Goal: Task Accomplishment & Management: Manage account settings

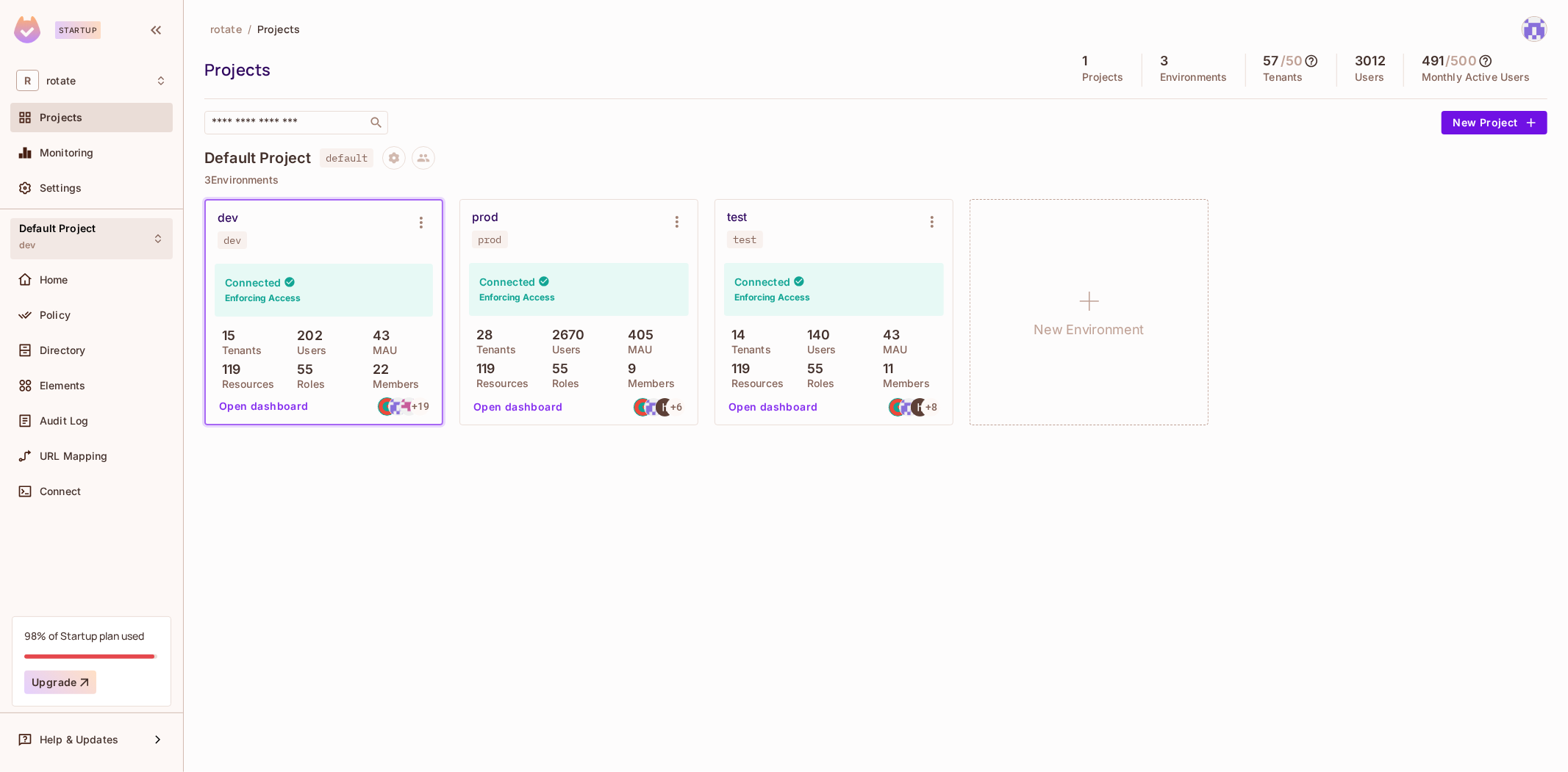
click at [113, 252] on div "Default Project dev" at bounding box center [92, 238] width 163 height 41
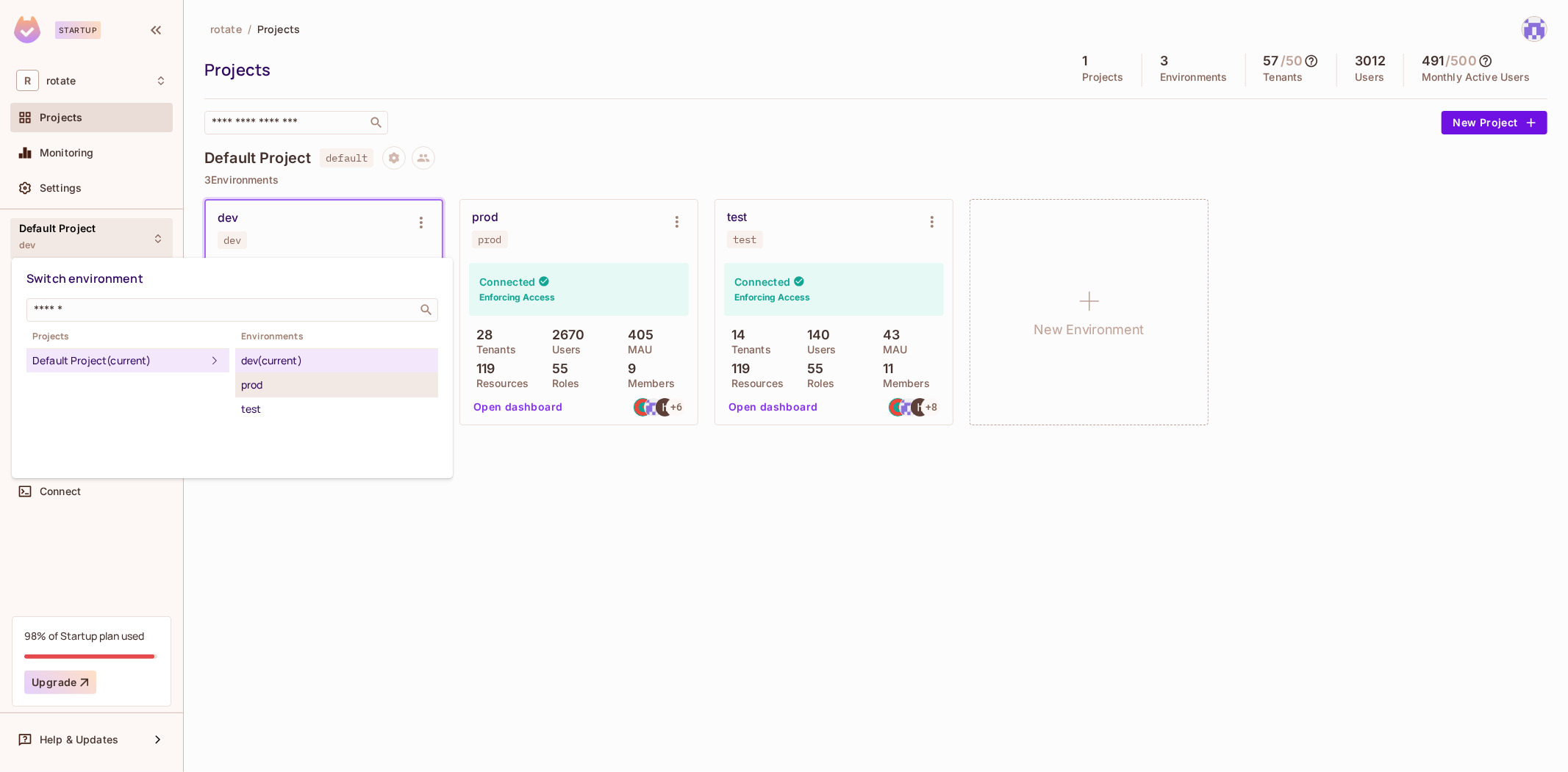
click at [342, 394] on li "prod" at bounding box center [336, 386] width 203 height 24
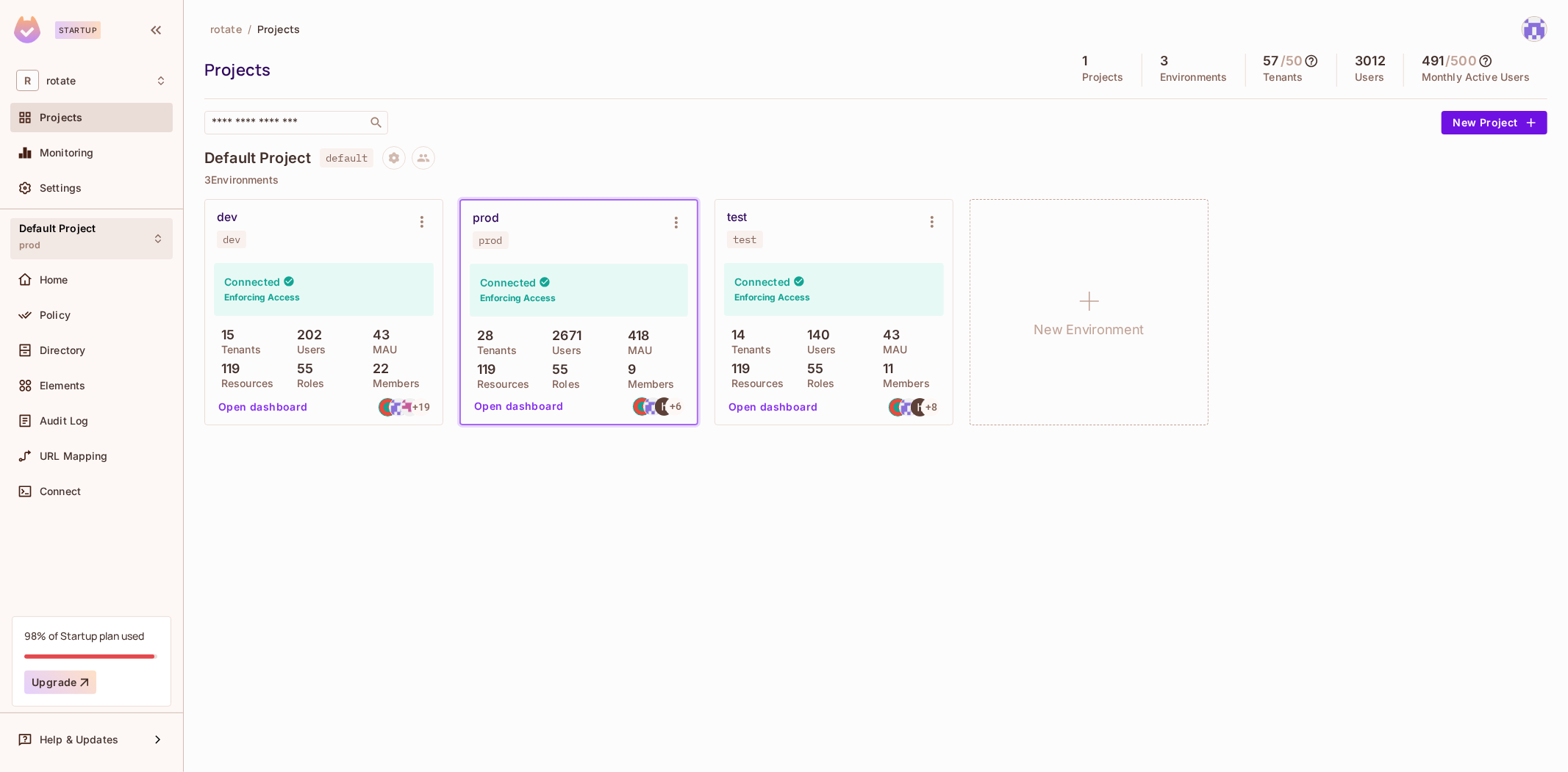
click at [129, 242] on div "Default Project prod" at bounding box center [92, 238] width 163 height 41
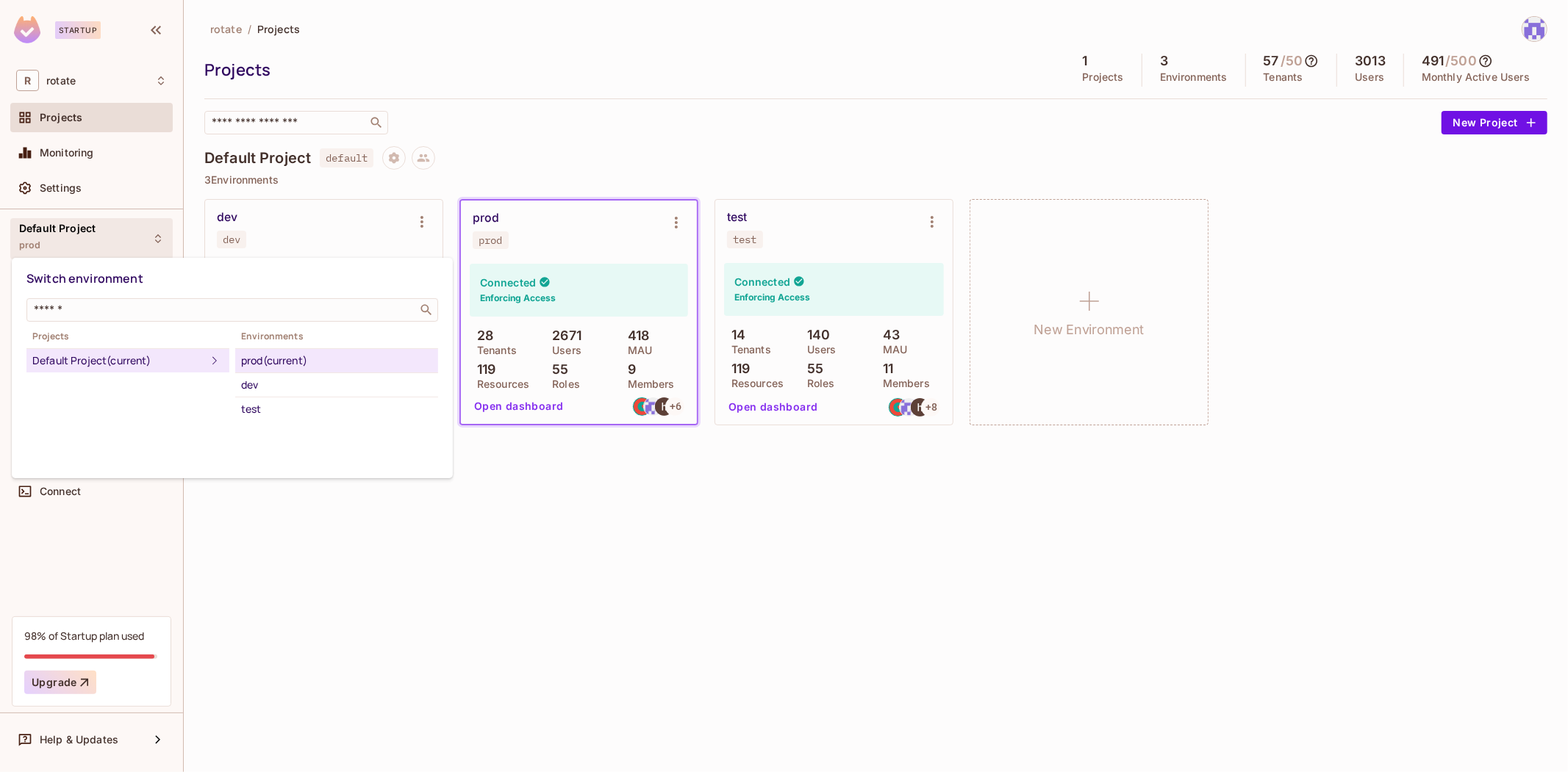
click at [502, 532] on div at bounding box center [784, 386] width 1568 height 772
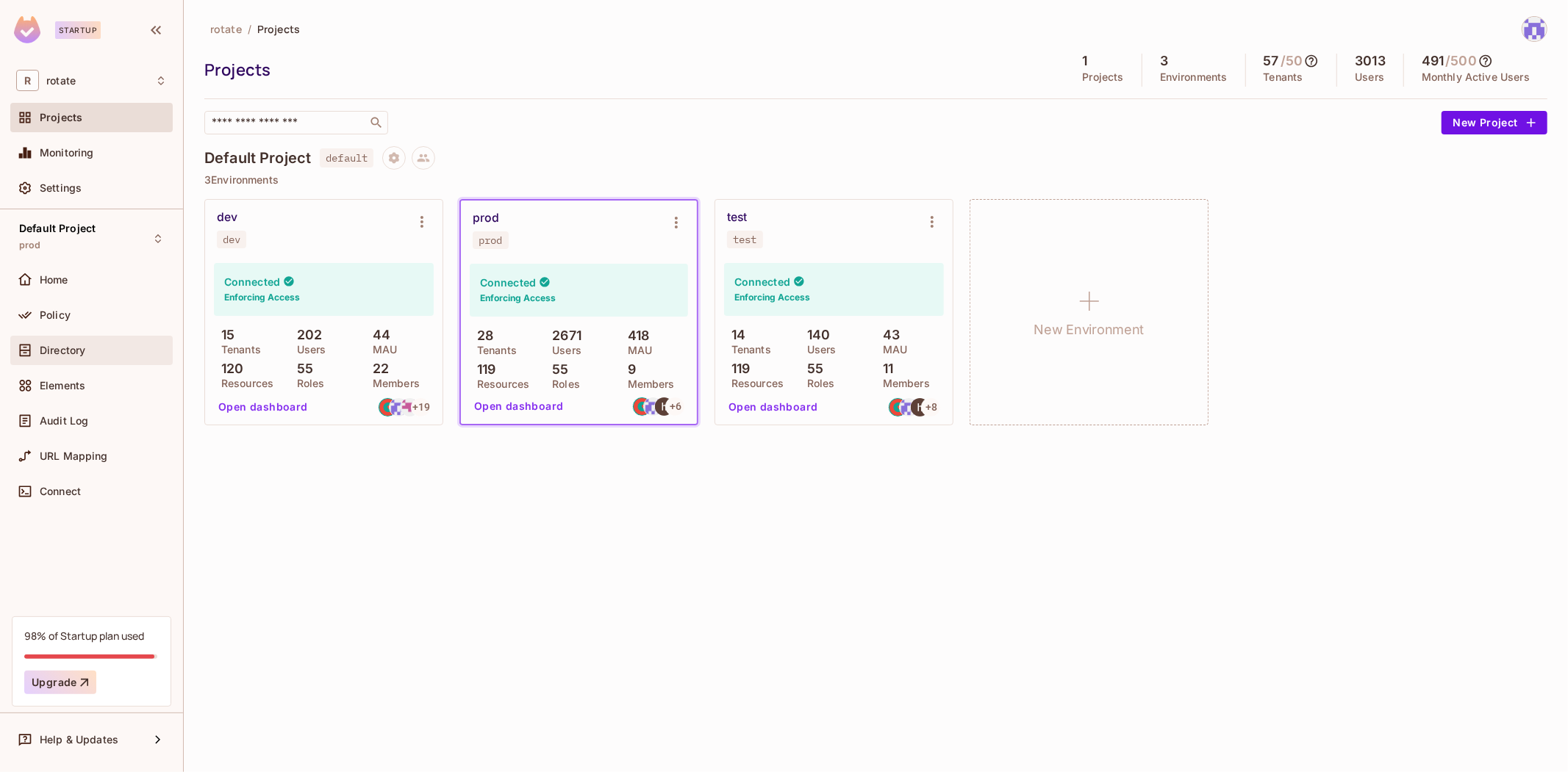
click at [119, 353] on div "Directory" at bounding box center [103, 351] width 127 height 12
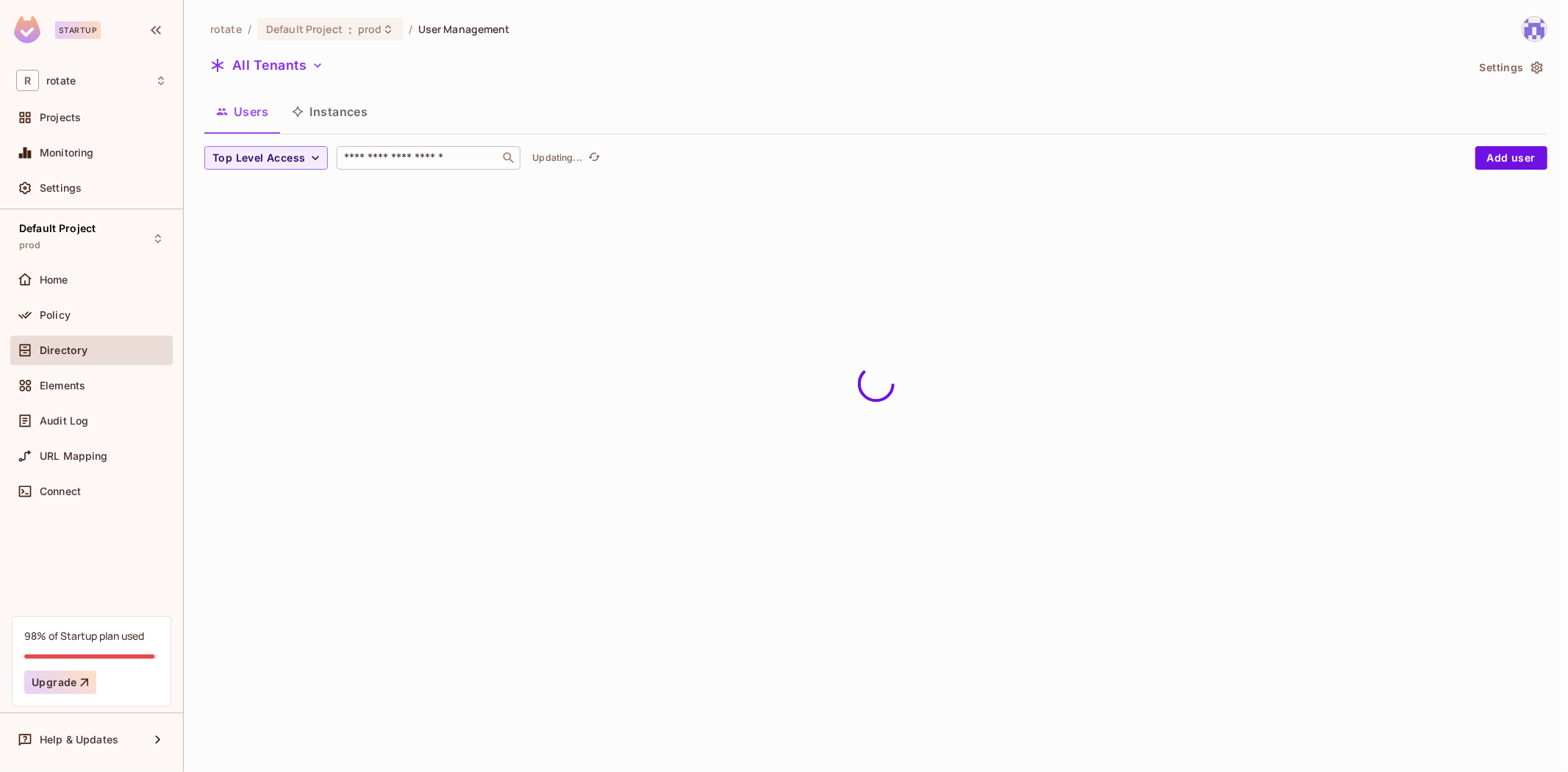
click at [420, 169] on div "​" at bounding box center [428, 157] width 183 height 23
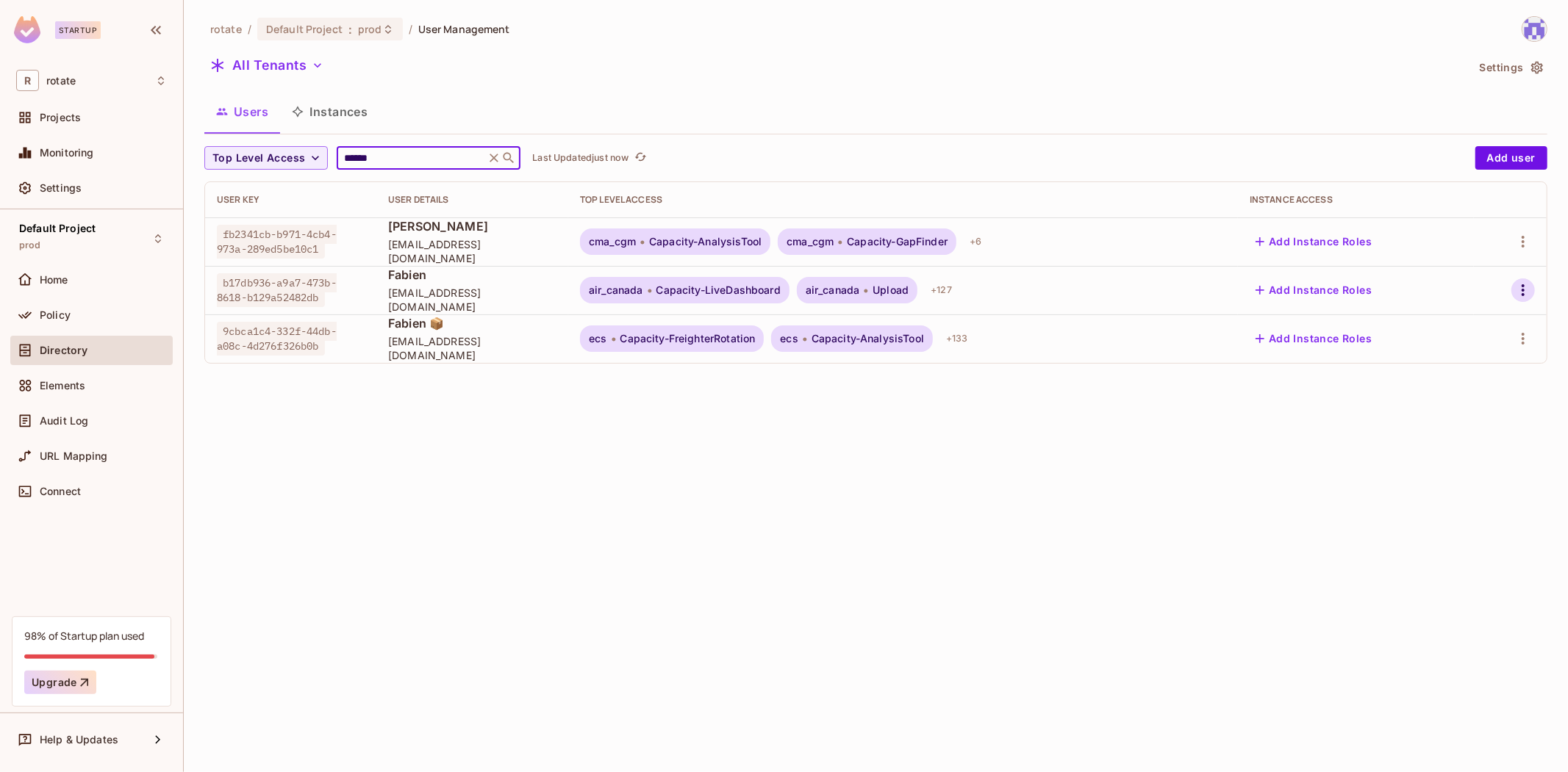
type input "******"
click at [1522, 286] on icon "button" at bounding box center [1523, 290] width 17 height 17
click at [1490, 362] on div "Top Level Roles" at bounding box center [1469, 355] width 80 height 15
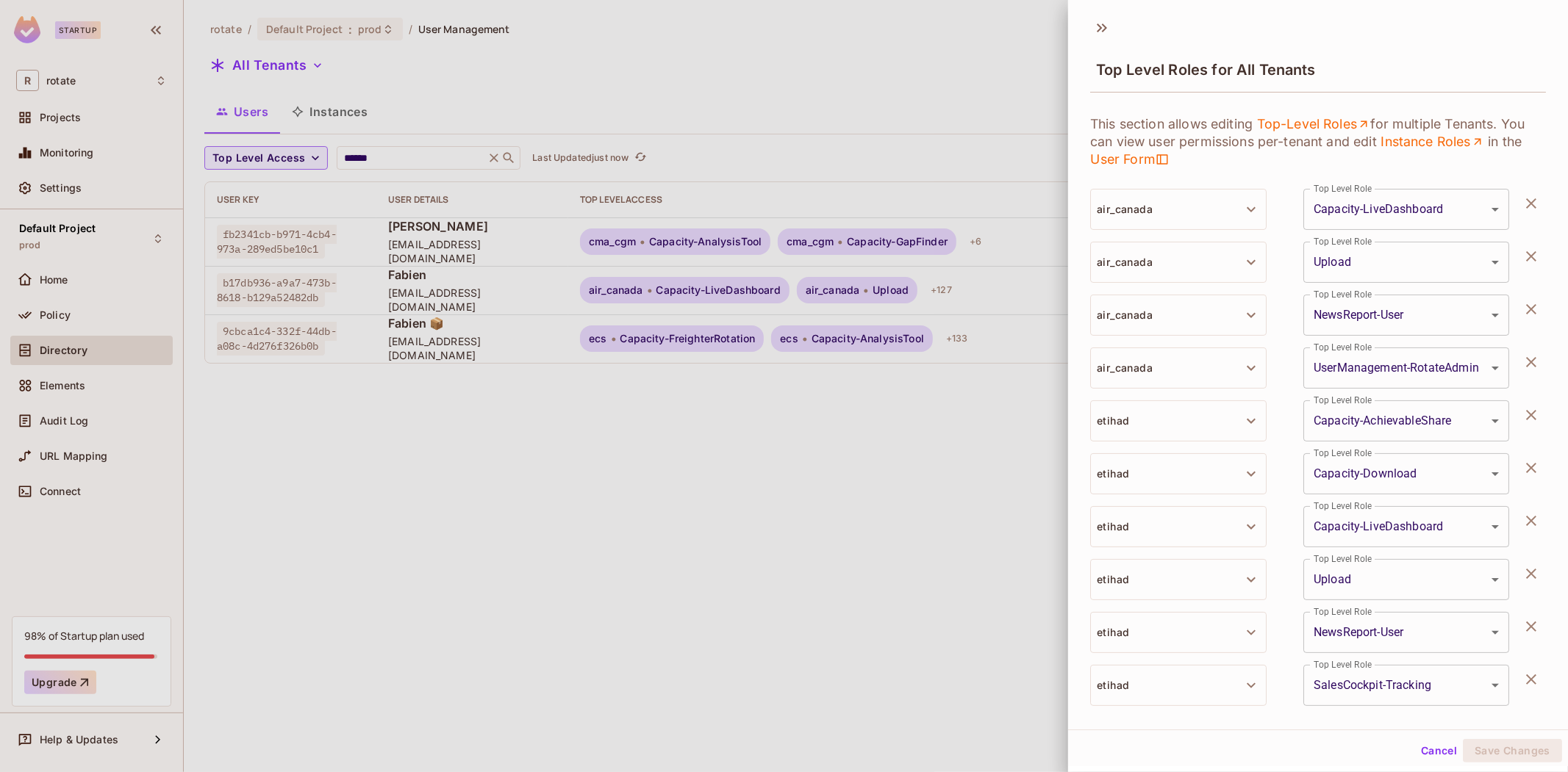
click at [935, 423] on div at bounding box center [784, 386] width 1568 height 772
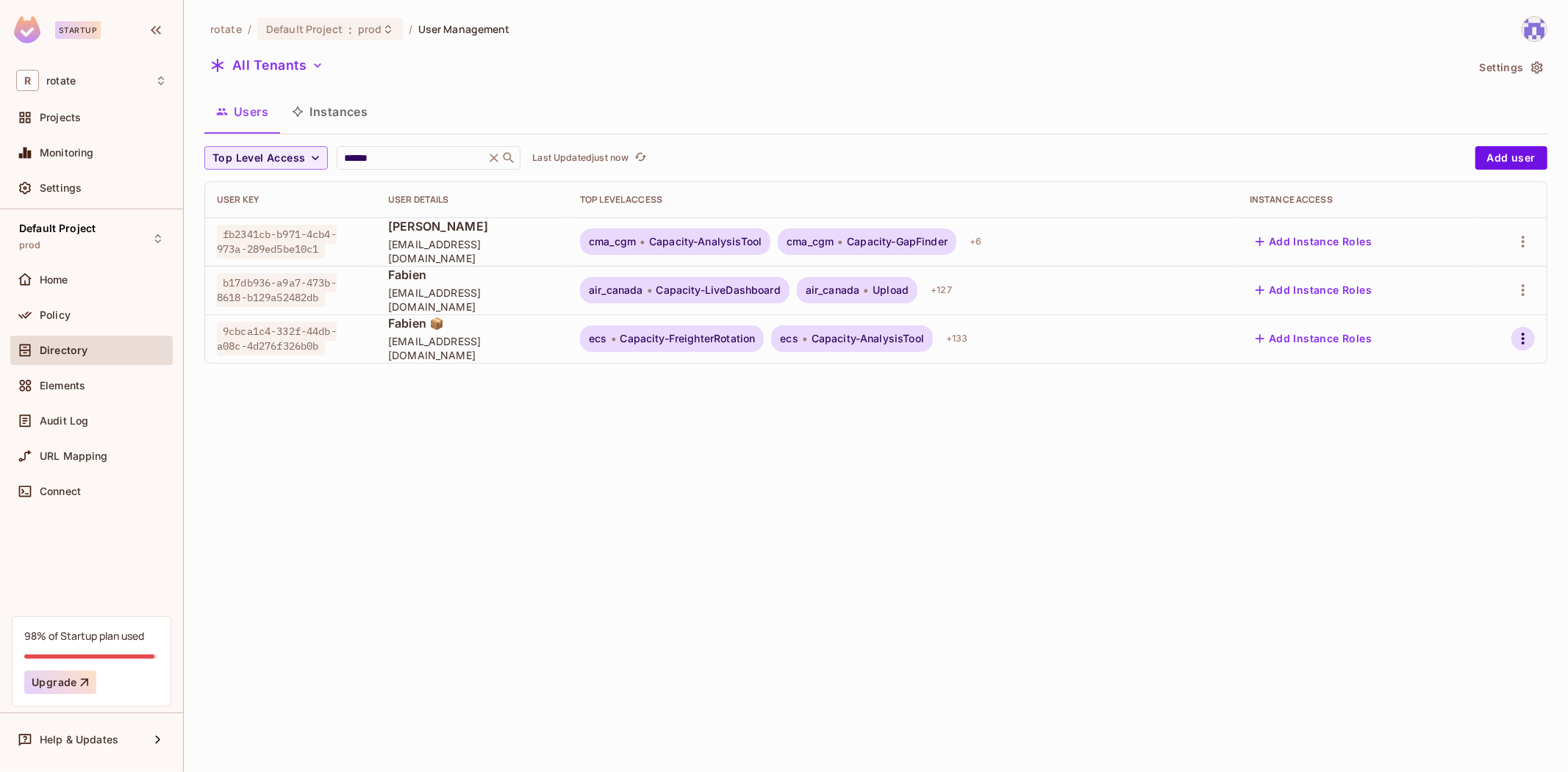
click at [1516, 336] on icon "button" at bounding box center [1523, 339] width 17 height 17
click at [1462, 428] on span "Edit Attributes" at bounding box center [1465, 436] width 81 height 23
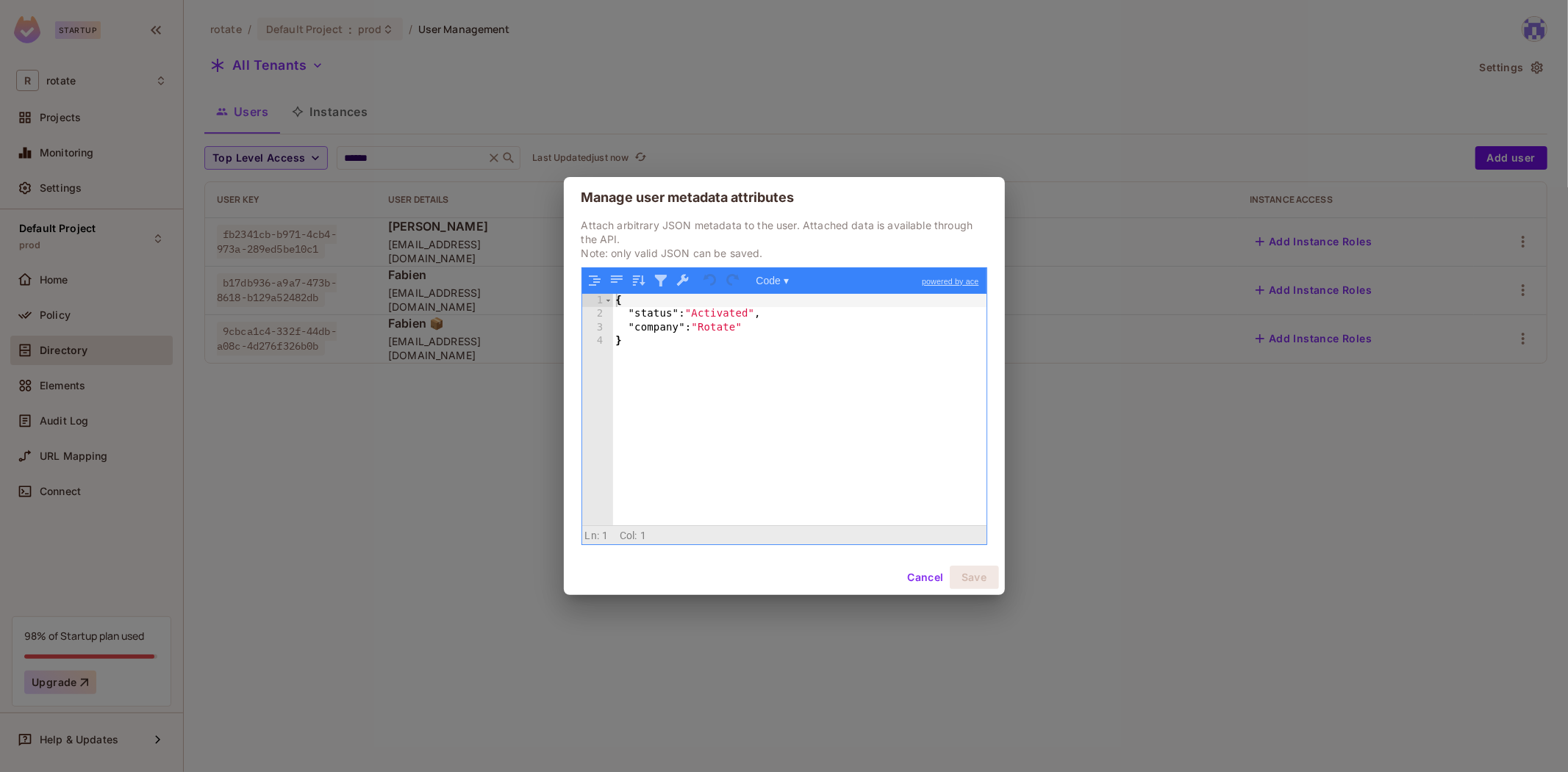
click at [1144, 466] on div "Manage user metadata attributes Attach arbitrary JSON metadata to the user. Att…" at bounding box center [784, 386] width 1568 height 772
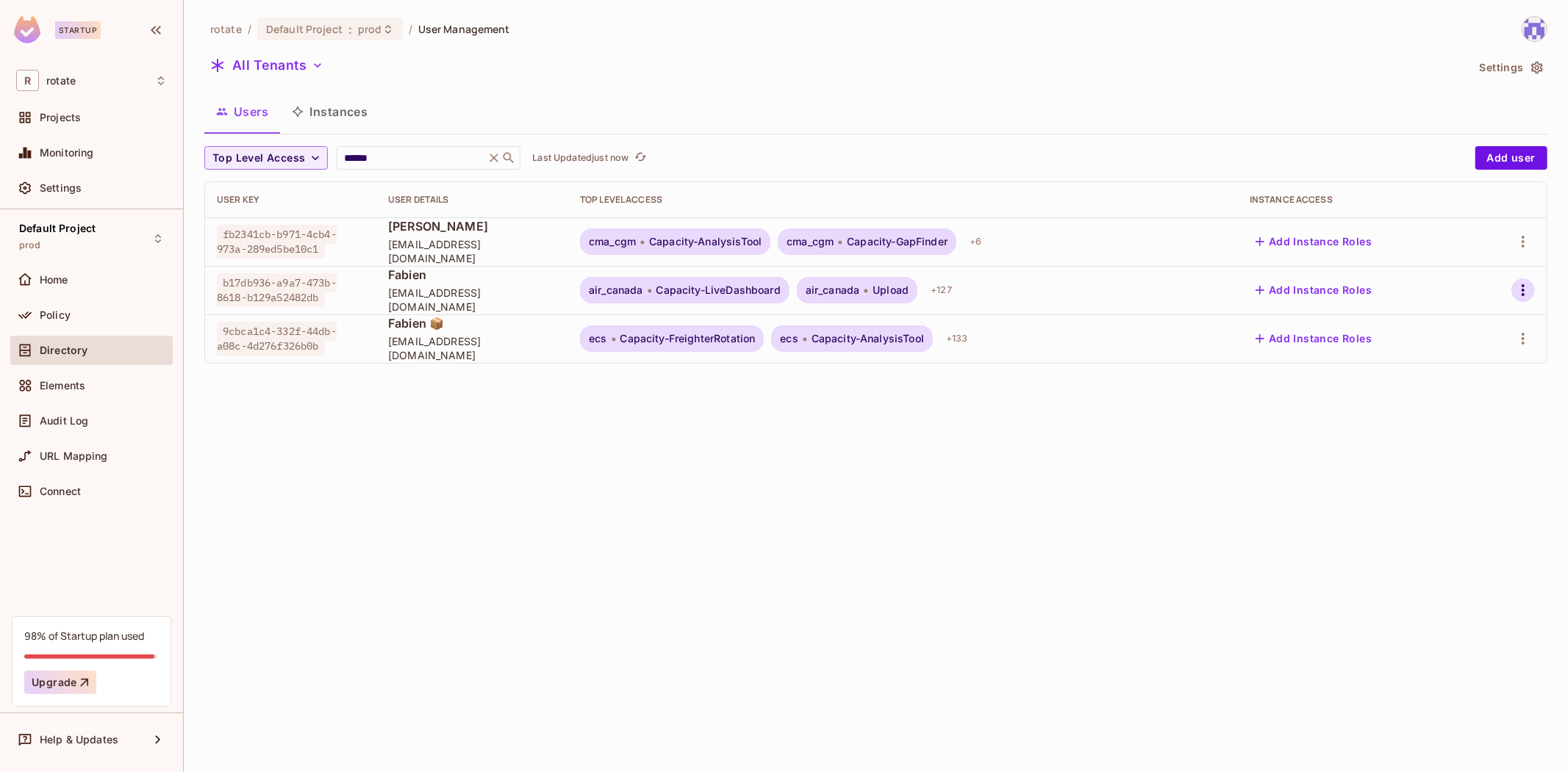
click at [1532, 286] on icon "button" at bounding box center [1523, 290] width 17 height 17
click at [1474, 392] on div "Edit Attributes" at bounding box center [1465, 387] width 73 height 15
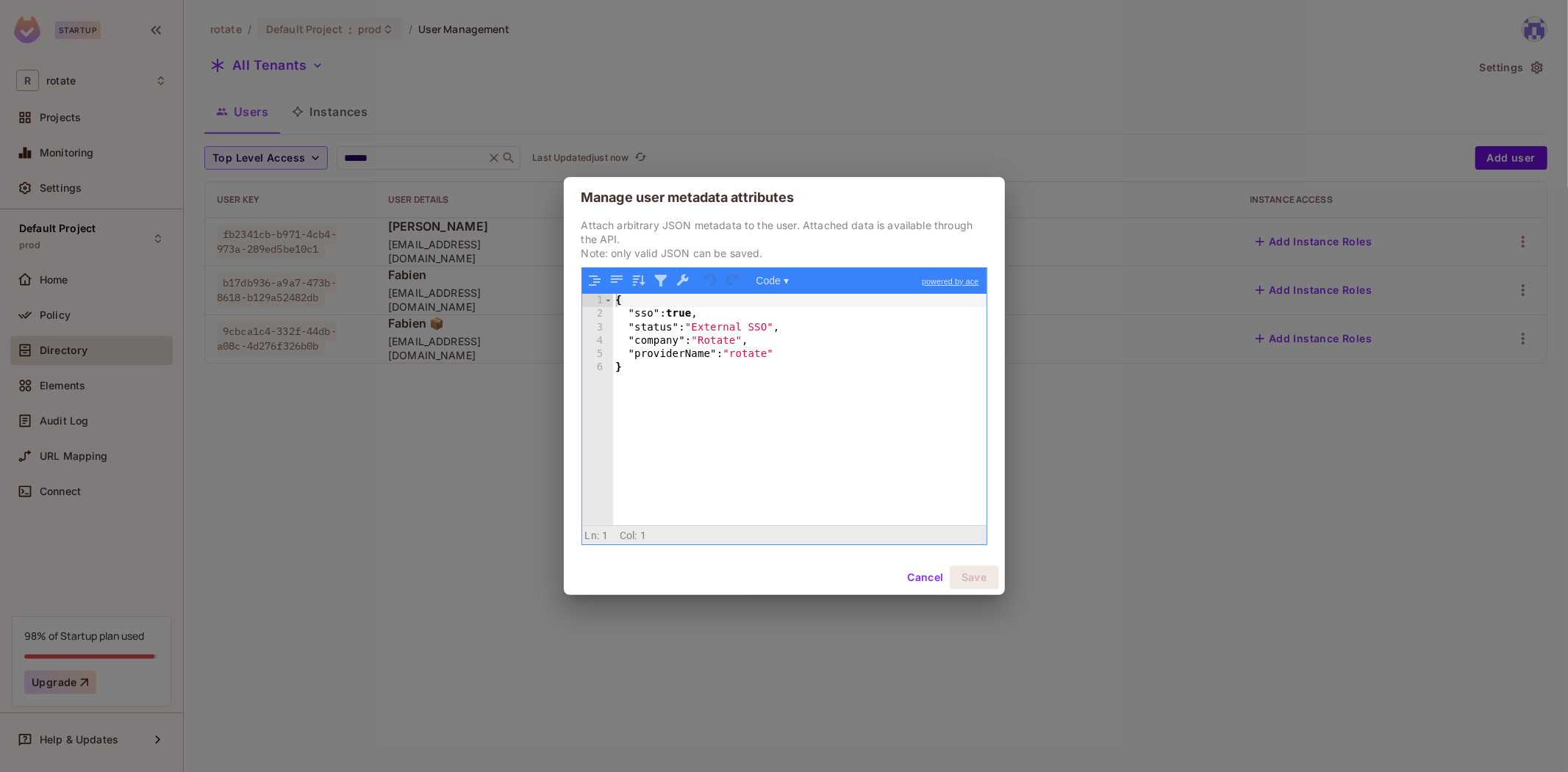
click at [1361, 464] on div "Manage user metadata attributes Attach arbitrary JSON metadata to the user. Att…" at bounding box center [784, 386] width 1568 height 772
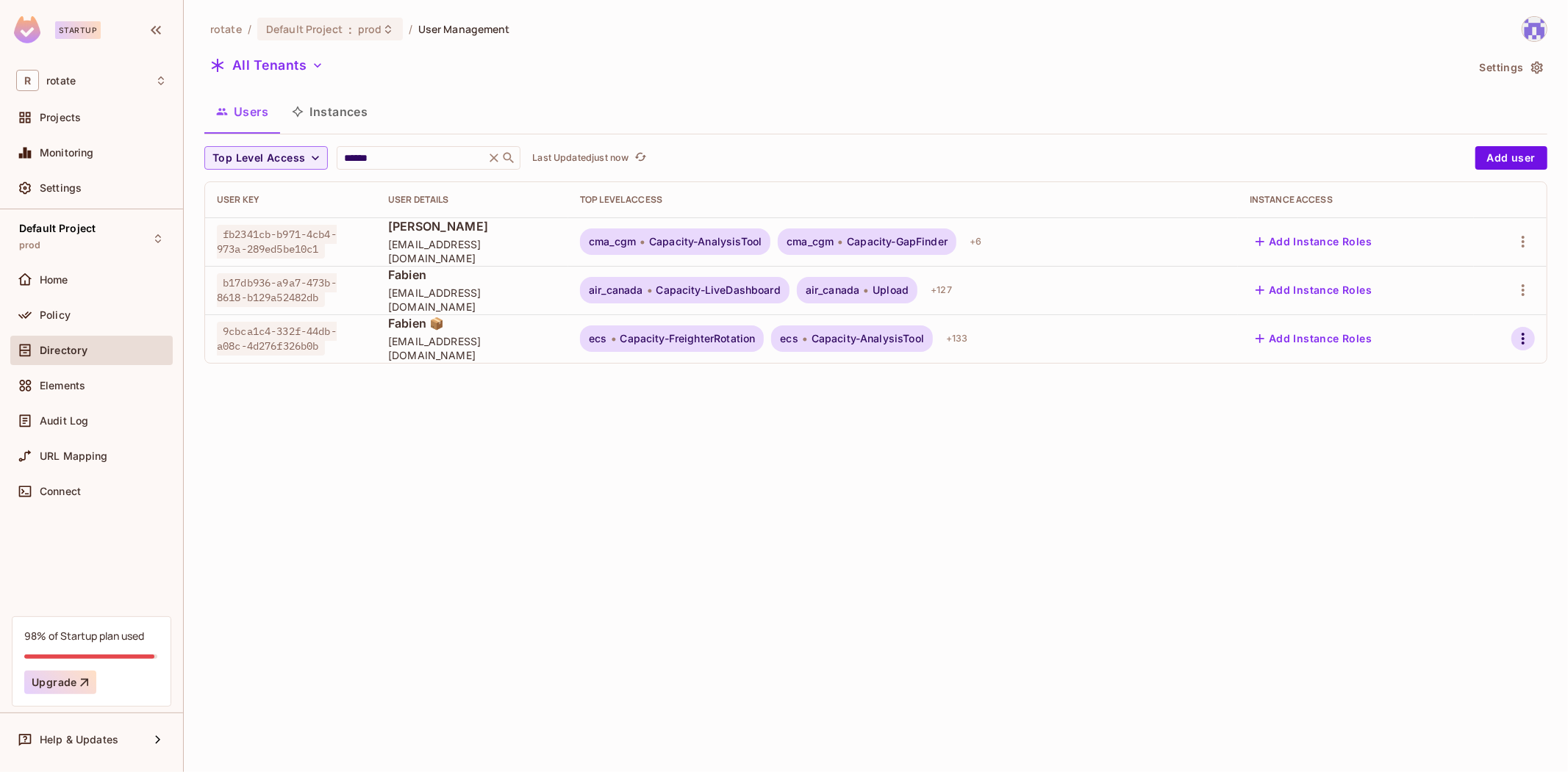
click at [1526, 335] on icon "button" at bounding box center [1523, 339] width 17 height 17
click at [1464, 405] on div "Top Level Roles" at bounding box center [1469, 404] width 80 height 15
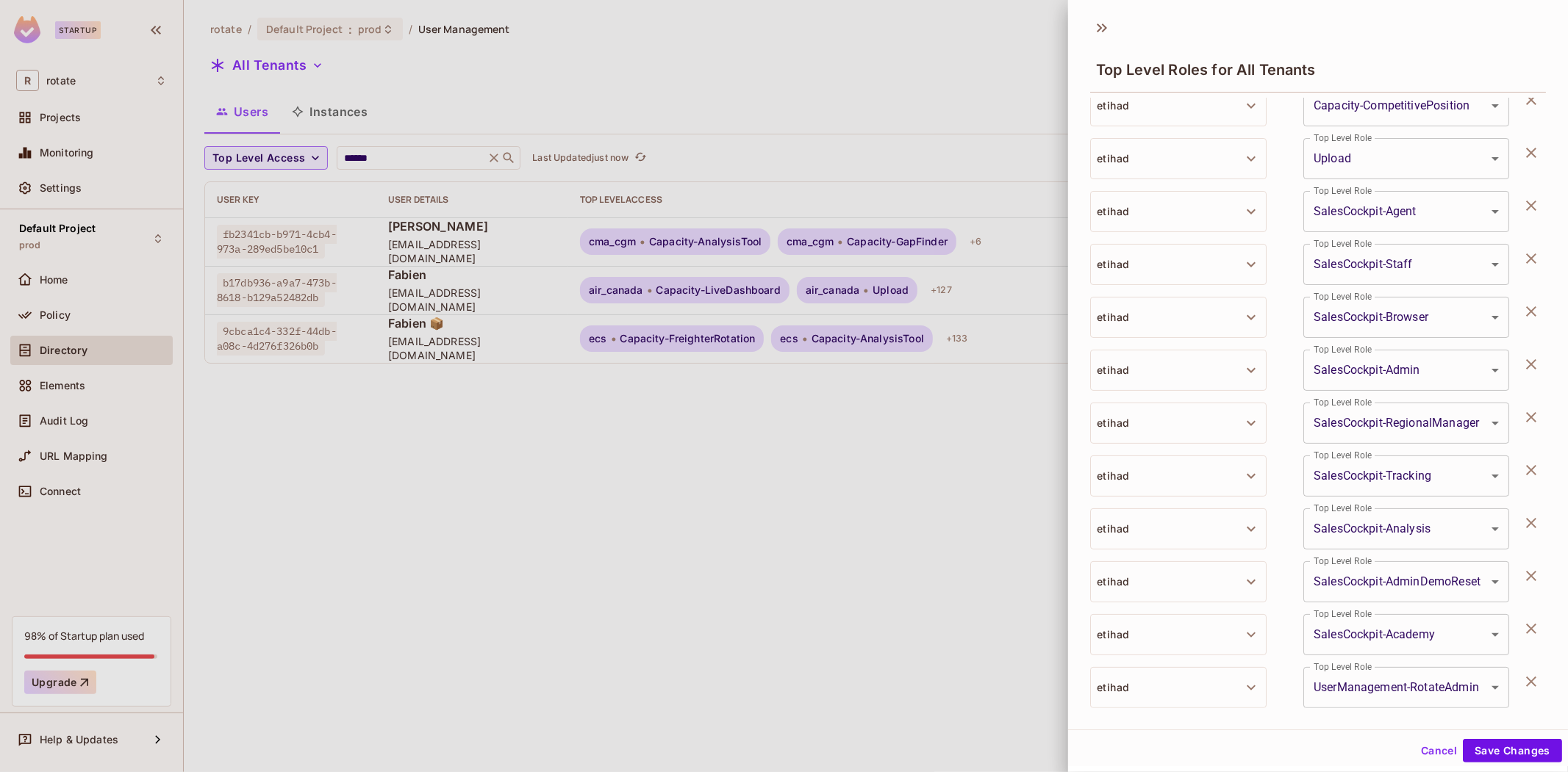
scroll to position [1578, 0]
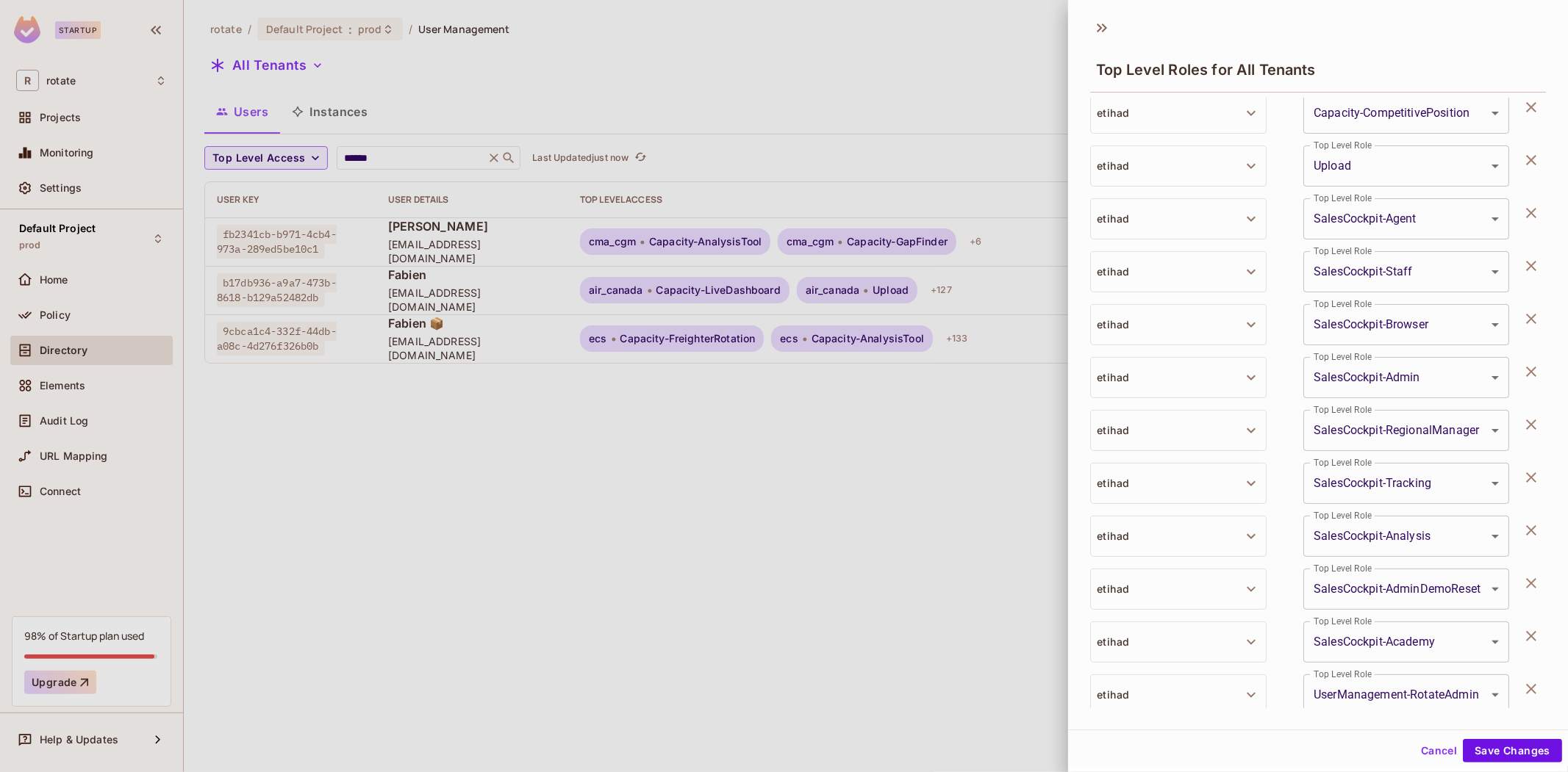
click at [816, 473] on div at bounding box center [784, 386] width 1568 height 772
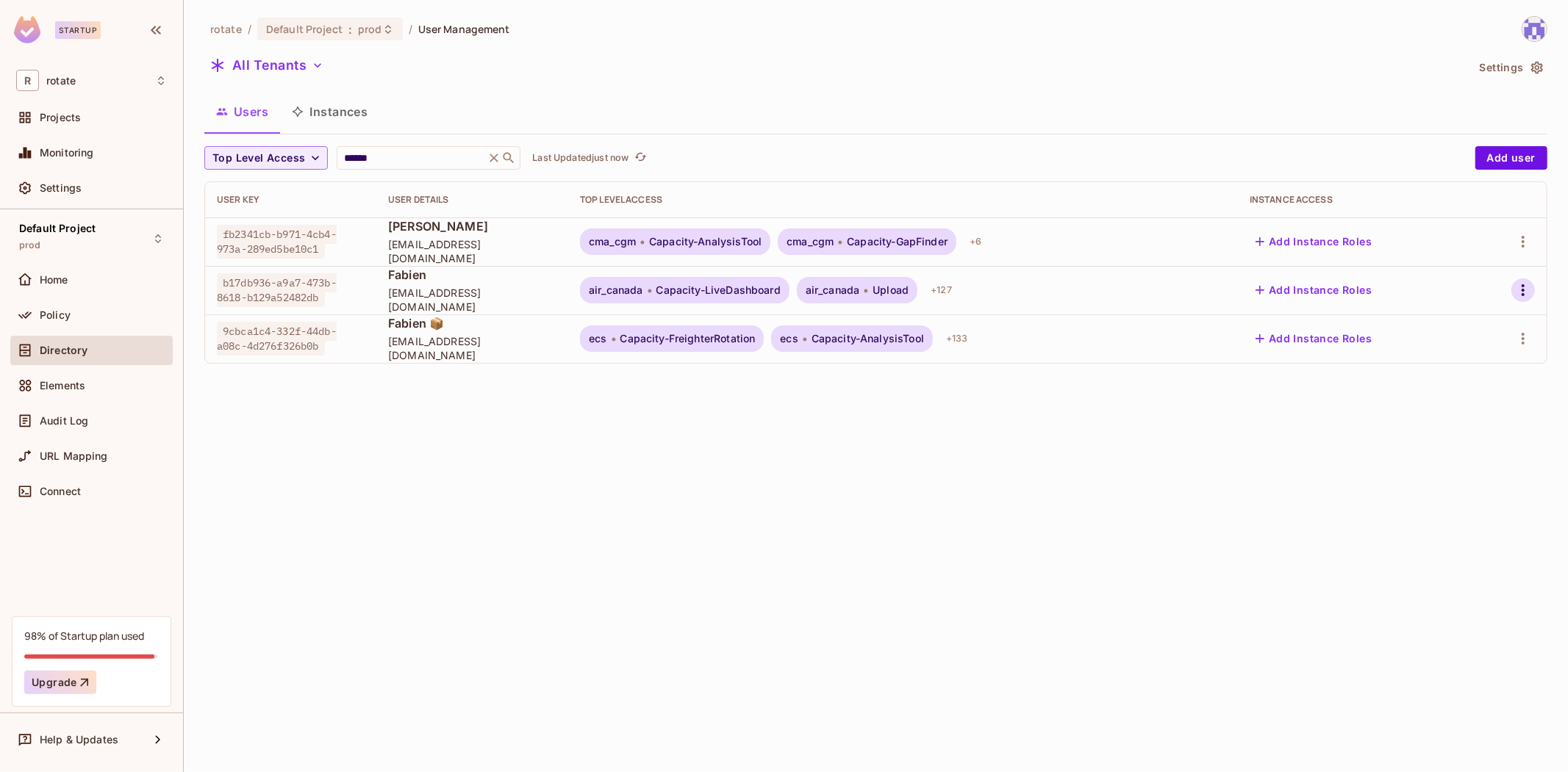
click at [1521, 286] on icon "button" at bounding box center [1523, 290] width 17 height 17
click at [1453, 392] on div "Edit Attributes" at bounding box center [1465, 387] width 73 height 15
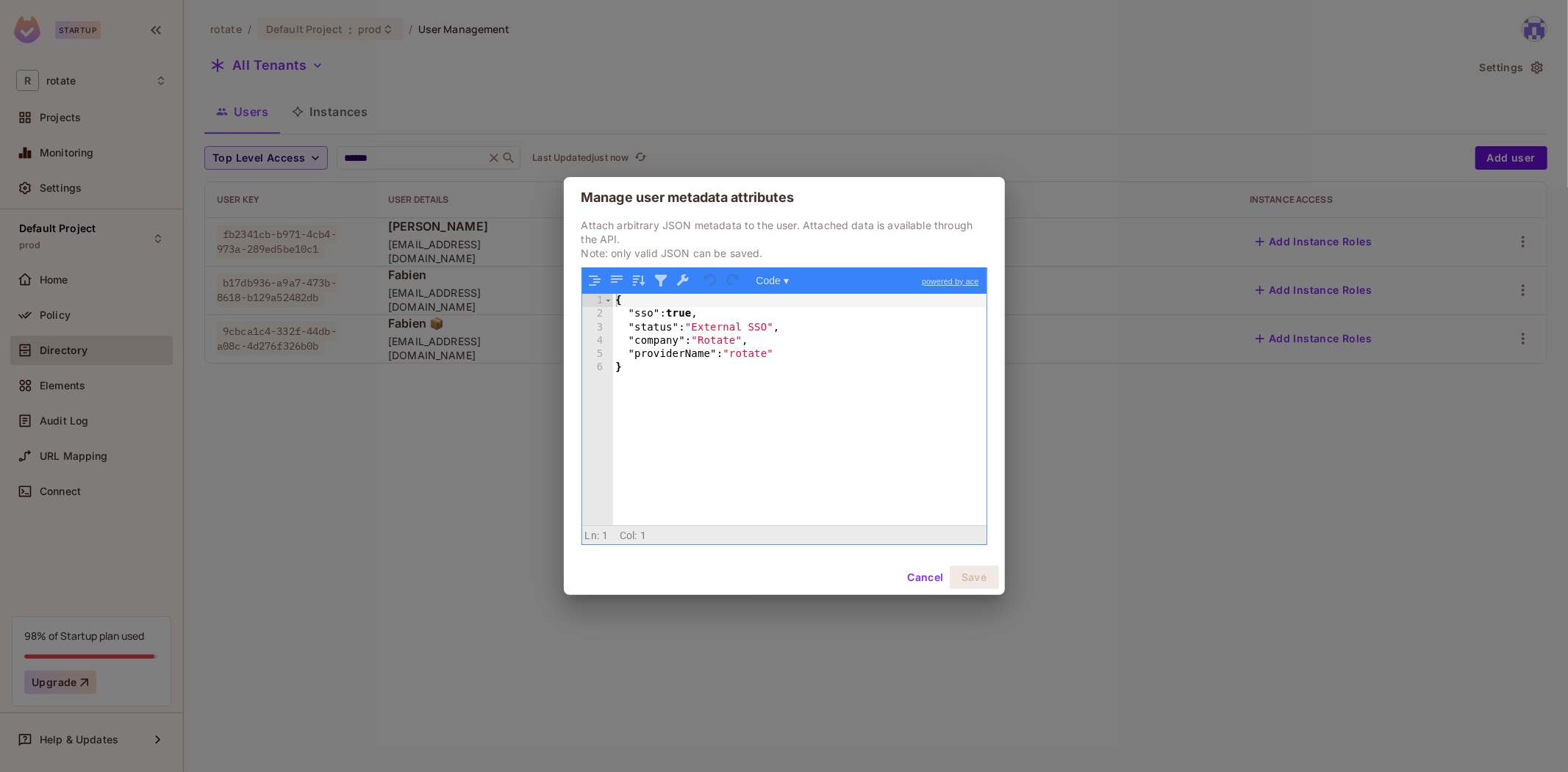
click at [1418, 399] on div "Manage user metadata attributes Attach arbitrary JSON metadata to the user. Att…" at bounding box center [784, 386] width 1568 height 772
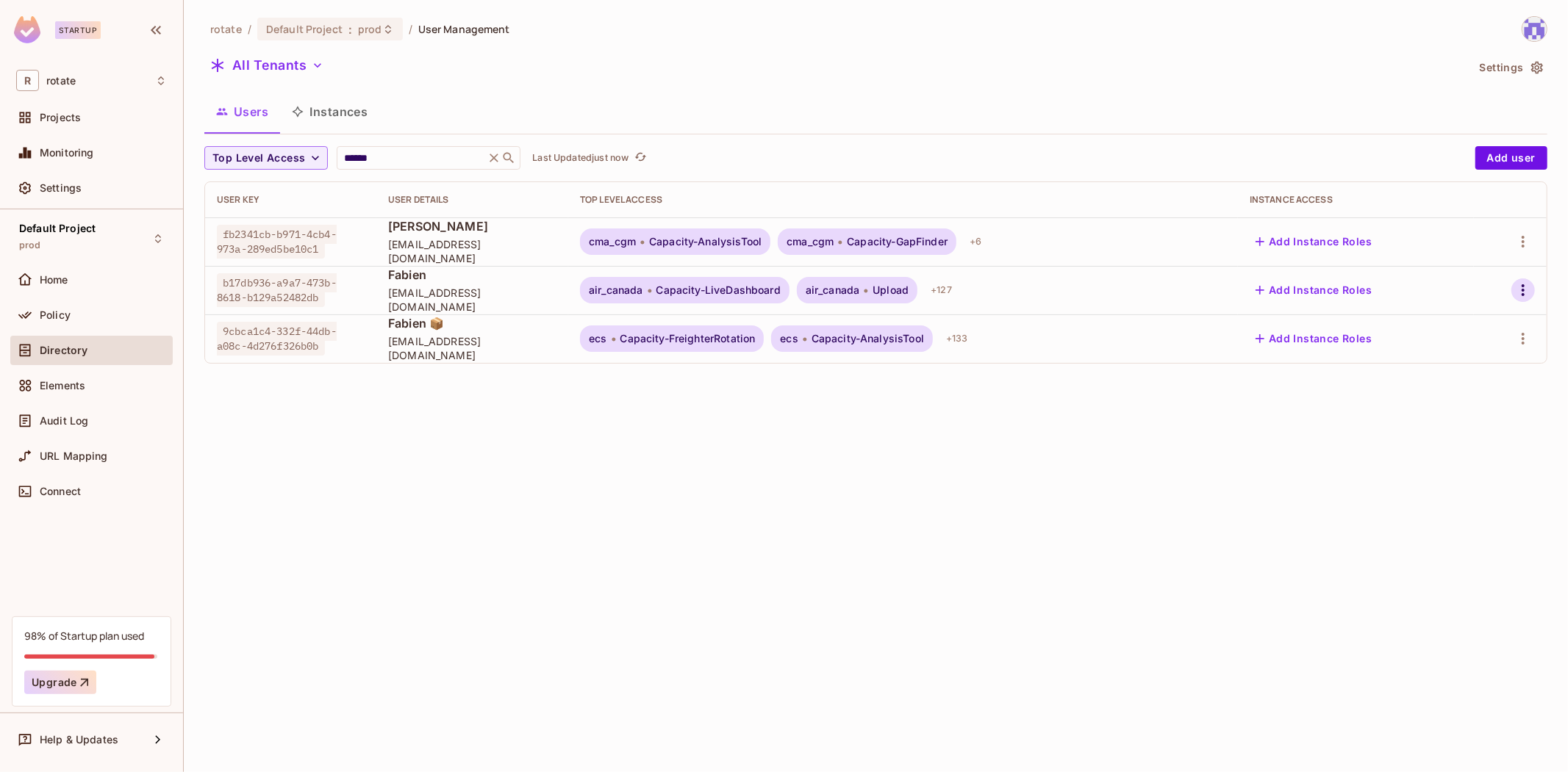
click at [1520, 296] on icon "button" at bounding box center [1523, 290] width 17 height 17
click at [1471, 355] on div "Top Level Roles" at bounding box center [1469, 355] width 80 height 15
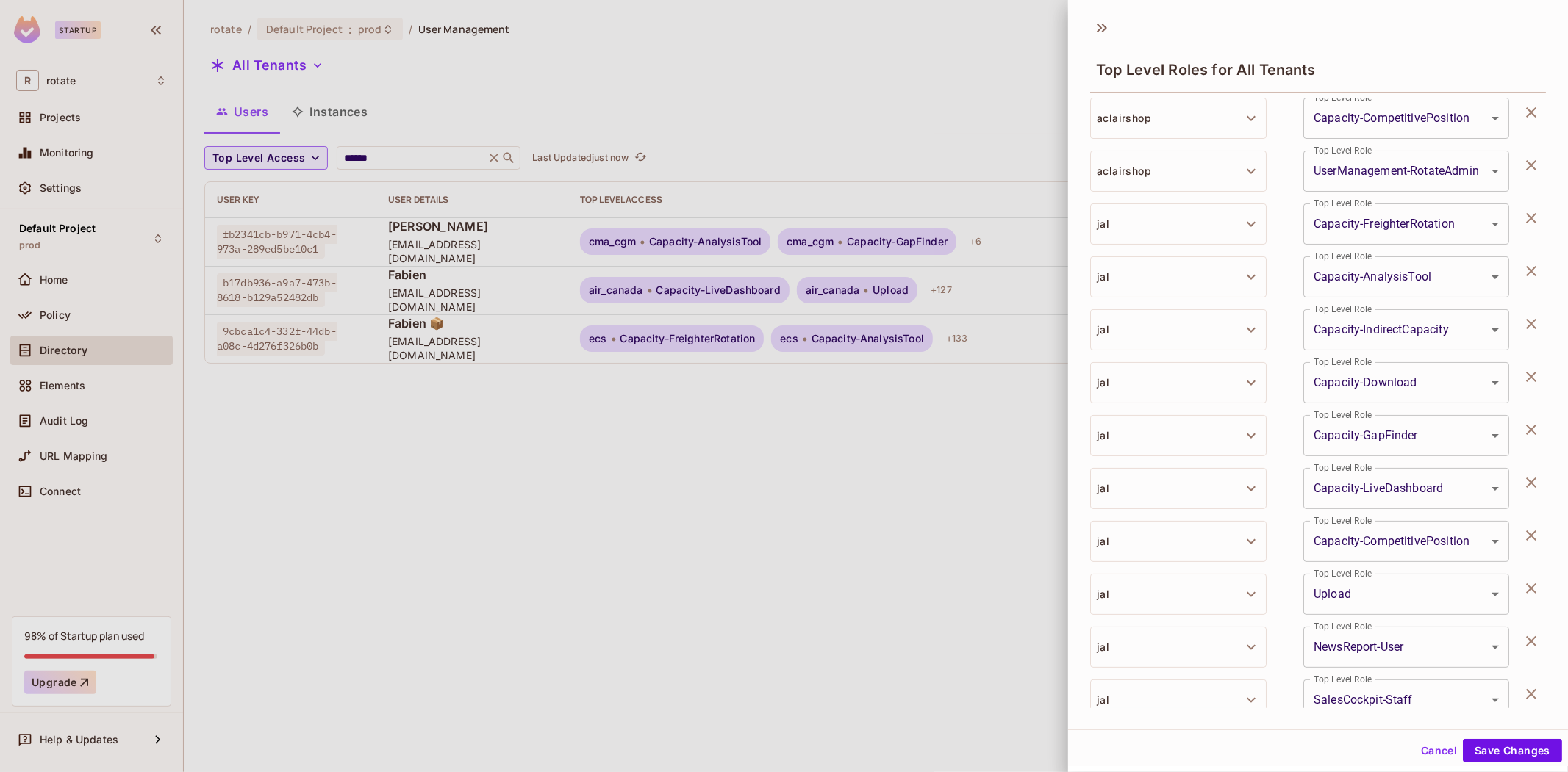
scroll to position [6328, 0]
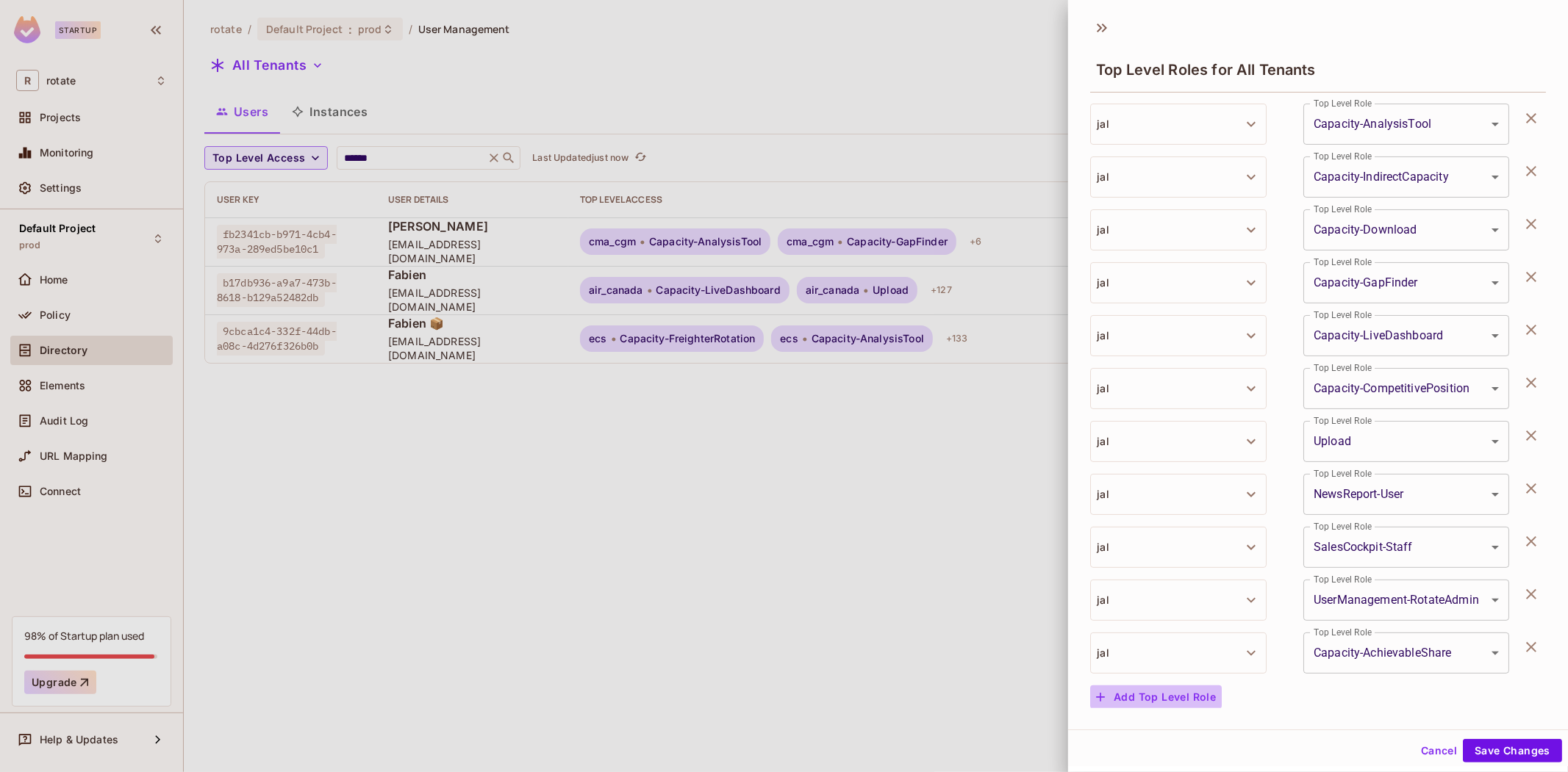
click at [1160, 698] on button "Add Top Level Role" at bounding box center [1155, 697] width 131 height 23
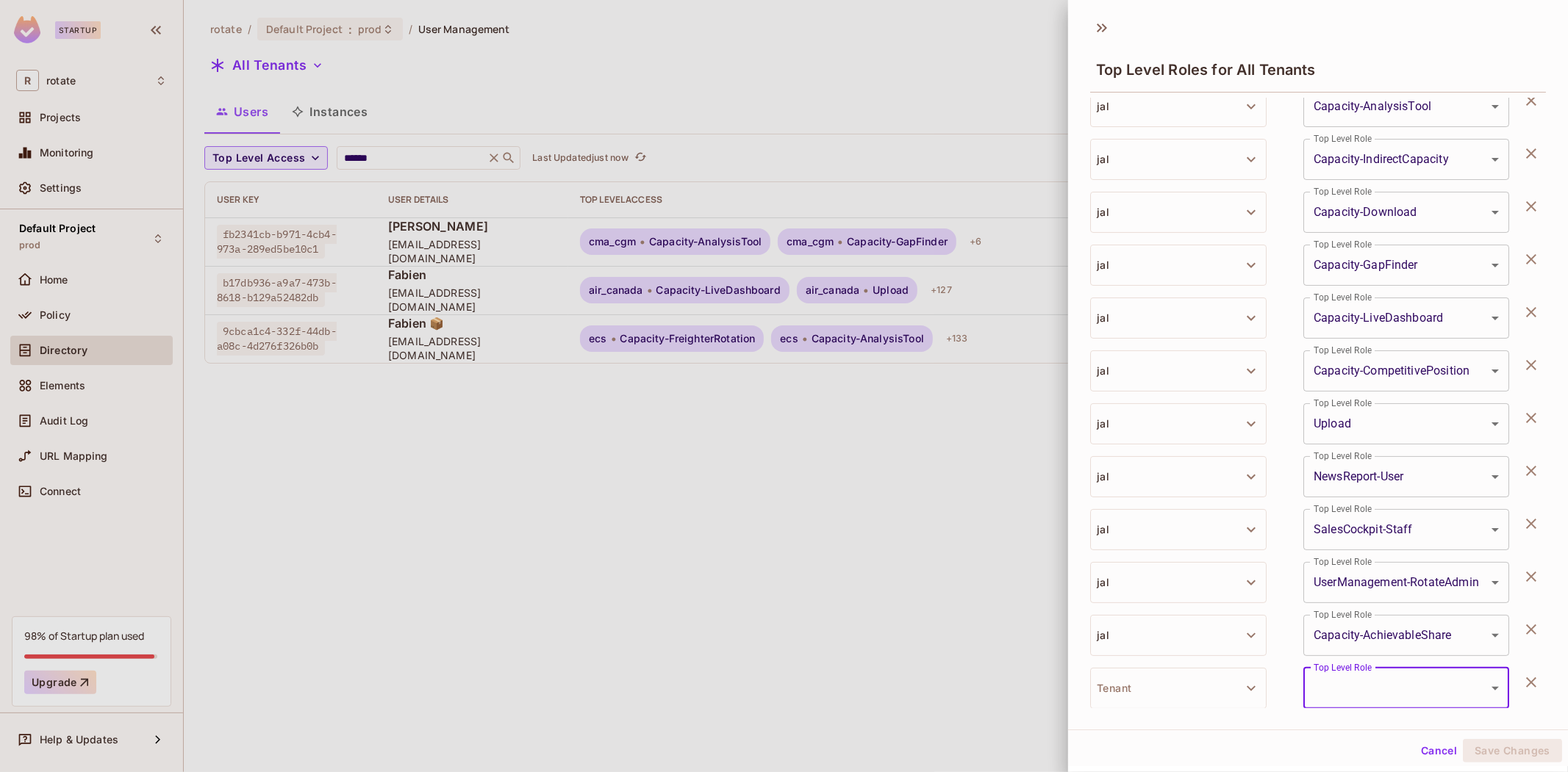
click at [1160, 698] on button "Tenant" at bounding box center [1178, 689] width 176 height 41
type input "******"
